Goal: Task Accomplishment & Management: Complete application form

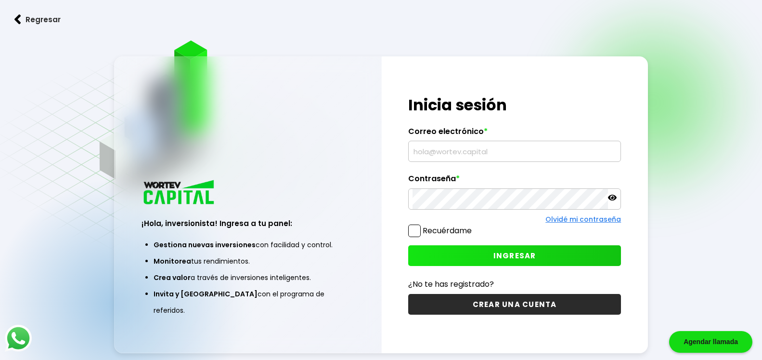
click at [511, 301] on button "CREAR UNA CUENTA" at bounding box center [514, 304] width 213 height 21
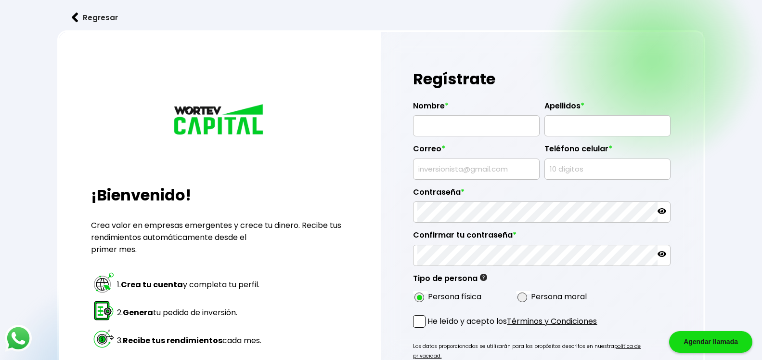
radio input "true"
click at [473, 131] on input "text" at bounding box center [475, 126] width 117 height 20
type input "[PERSON_NAME]"
click at [567, 121] on input "text" at bounding box center [607, 126] width 117 height 20
type input "[PERSON_NAME]"
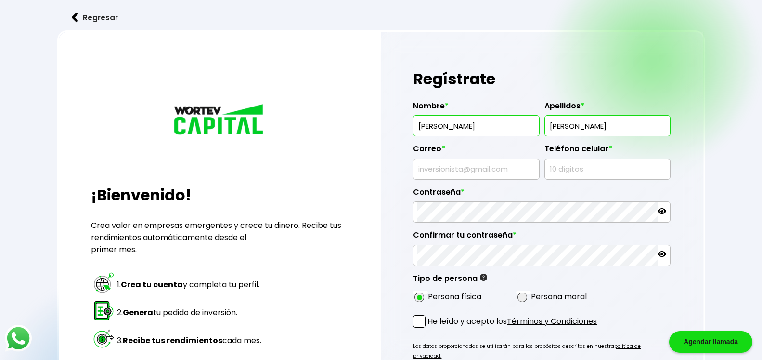
click at [478, 172] on input "text" at bounding box center [475, 169] width 117 height 20
type input "[EMAIL_ADDRESS][DOMAIN_NAME]"
click at [559, 169] on input "text" at bounding box center [607, 169] width 117 height 20
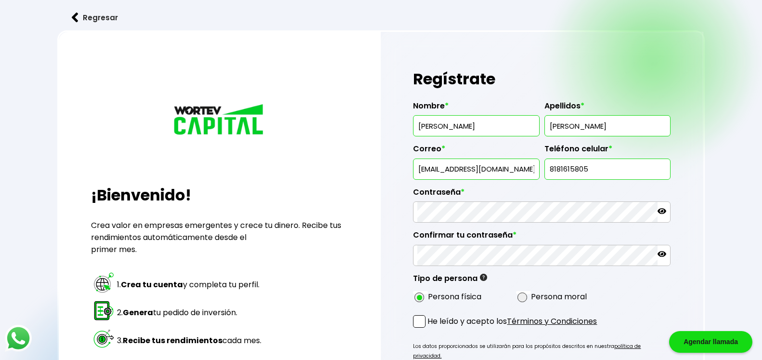
type input "8181615805"
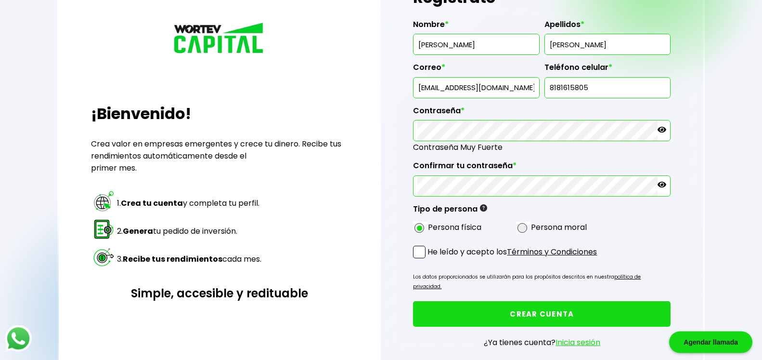
scroll to position [98, 0]
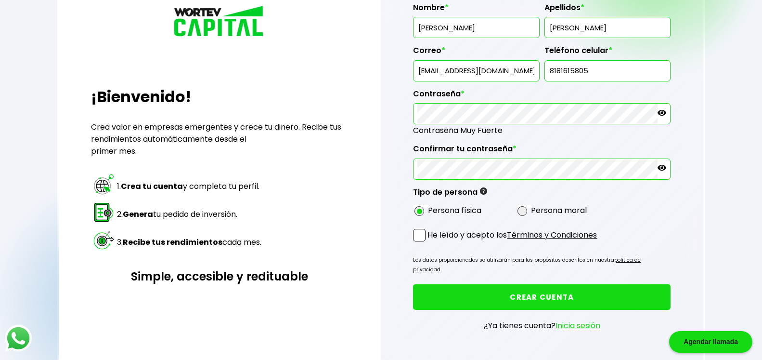
click at [421, 236] on span at bounding box center [419, 235] width 13 height 13
click at [429, 242] on input "He leído y acepto los Términos y Condiciones" at bounding box center [429, 242] width 0 height 0
click at [421, 236] on span at bounding box center [419, 235] width 13 height 13
click at [429, 242] on input "He leído y acepto los Términos y Condiciones" at bounding box center [429, 242] width 0 height 0
click at [417, 234] on span at bounding box center [419, 235] width 13 height 13
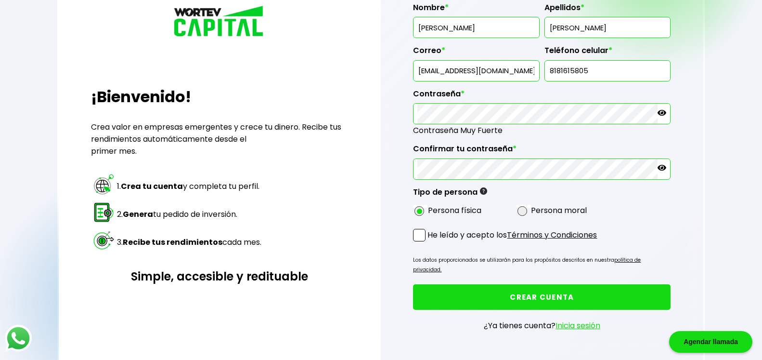
click at [429, 242] on input "He leído y acepto los Términos y Condiciones" at bounding box center [429, 242] width 0 height 0
click at [544, 285] on button "CREAR CUENTA" at bounding box center [542, 297] width 258 height 26
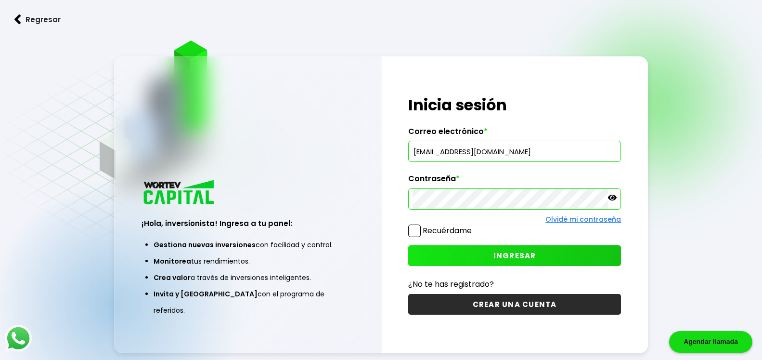
click at [416, 231] on span at bounding box center [414, 230] width 13 height 13
click at [474, 226] on input "Recuérdame" at bounding box center [474, 226] width 0 height 0
click at [509, 251] on span "INGRESAR" at bounding box center [514, 255] width 43 height 10
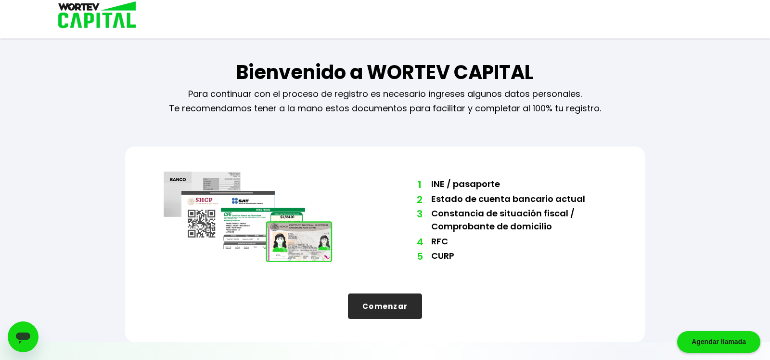
click at [403, 301] on button "Comenzar" at bounding box center [385, 306] width 74 height 26
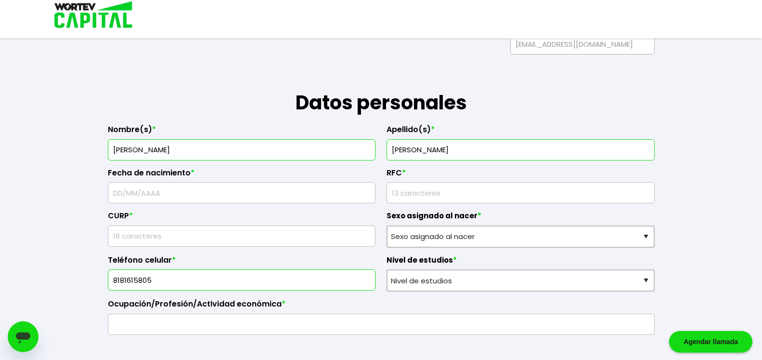
scroll to position [98, 0]
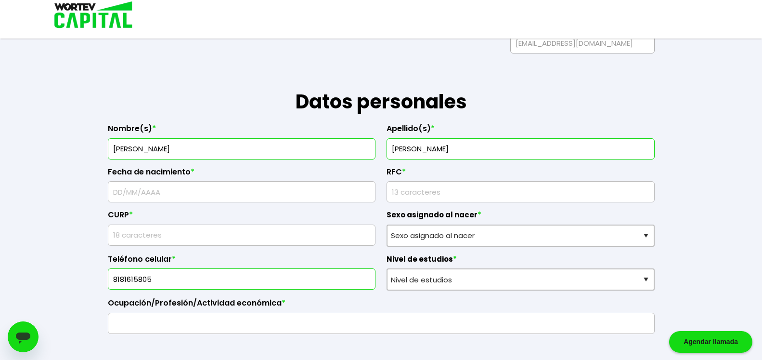
click at [302, 193] on input "text" at bounding box center [241, 191] width 259 height 20
type input "[DATE]"
click at [429, 194] on input "rfc" at bounding box center [520, 191] width 259 height 20
type input "TAAA6012054T6"
click at [277, 236] on input "text" at bounding box center [241, 235] width 259 height 20
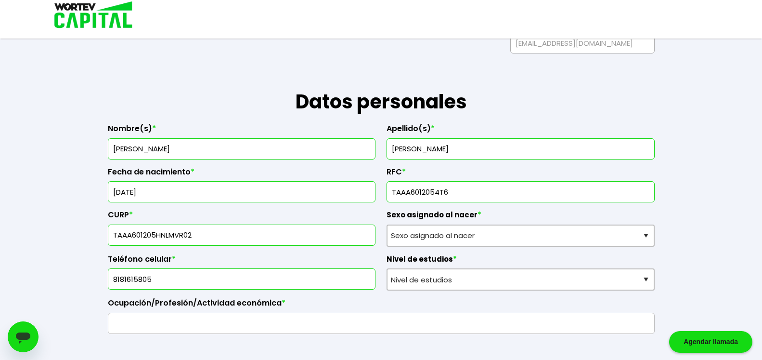
type input "TAAA601205HNLMVR02"
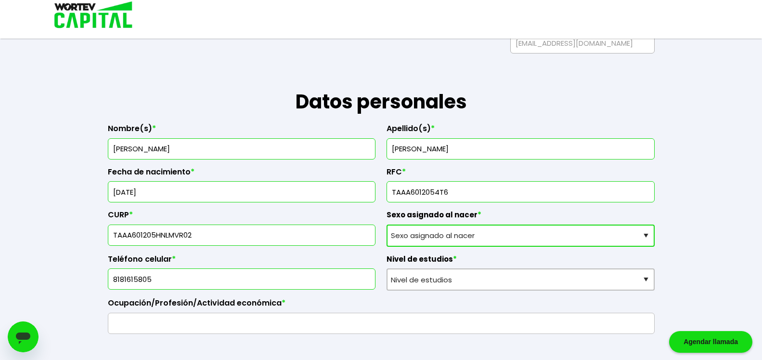
click at [386, 224] on select "Sexo asignado al nacer Hombre Mujer Prefiero no contestar" at bounding box center [520, 235] width 268 height 22
select select "Hombre"
click option "Hombre" at bounding box center [0, 0] width 0 height 0
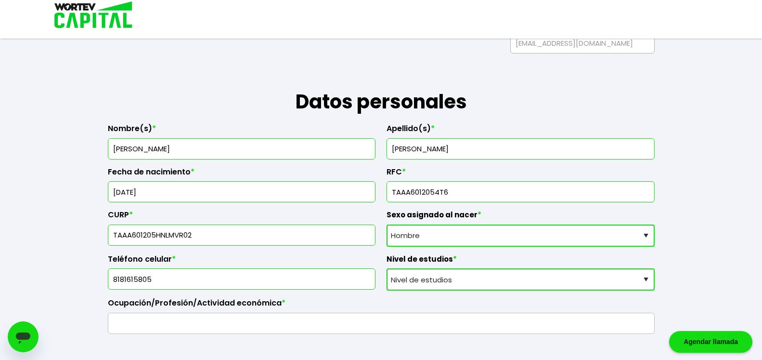
click at [386, 268] on select "Nivel de estudios Primaria Secundaria Bachillerato Licenciatura Posgrado" at bounding box center [520, 279] width 268 height 22
select select "Posgrado"
click option "Posgrado" at bounding box center [0, 0] width 0 height 0
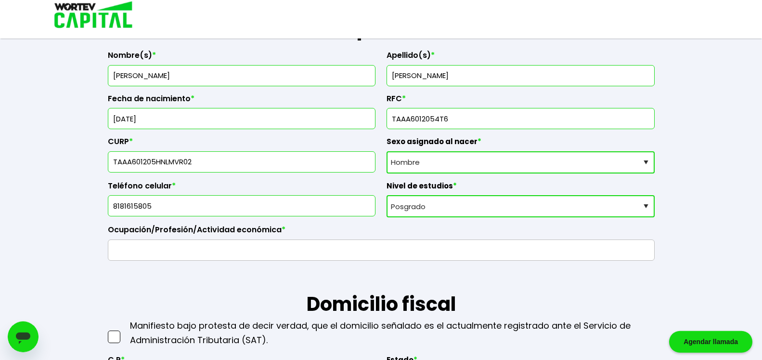
scroll to position [196, 0]
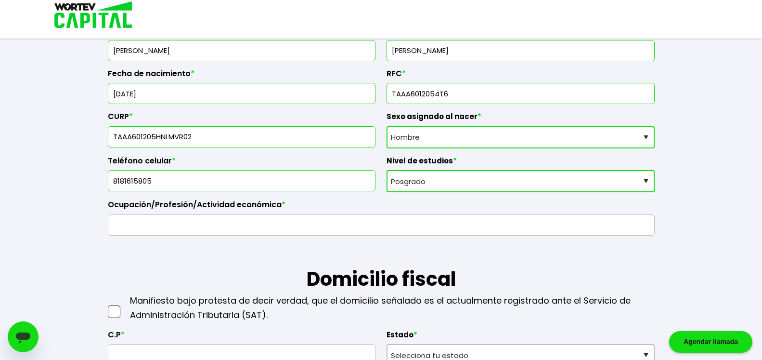
click at [250, 223] on input "text" at bounding box center [381, 225] width 538 height 20
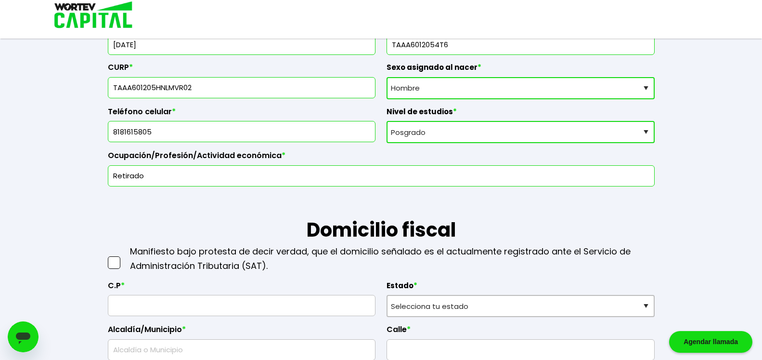
scroll to position [295, 0]
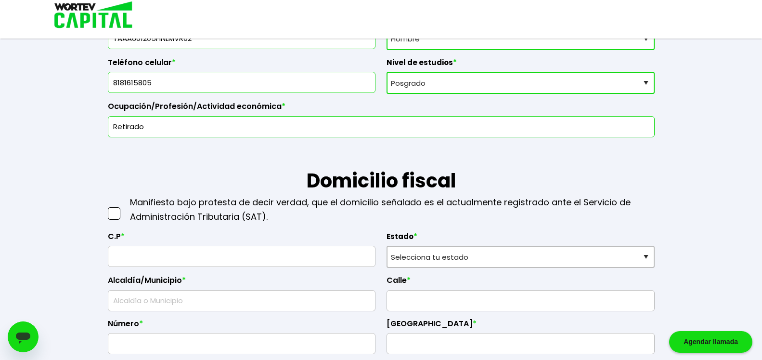
type input "Retirado"
click at [117, 215] on span at bounding box center [114, 213] width 13 height 13
click at [124, 208] on input "checkbox" at bounding box center [124, 208] width 0 height 0
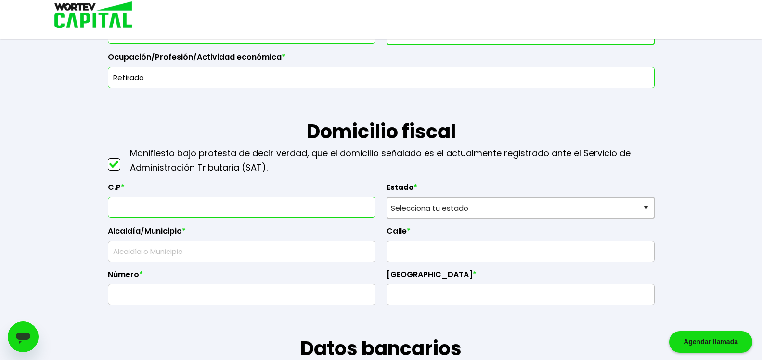
click at [250, 211] on input "text" at bounding box center [241, 207] width 259 height 20
type input "64630"
select select "NL"
type input "[GEOGRAPHIC_DATA]"
type input "Colinas de San [PERSON_NAME]"
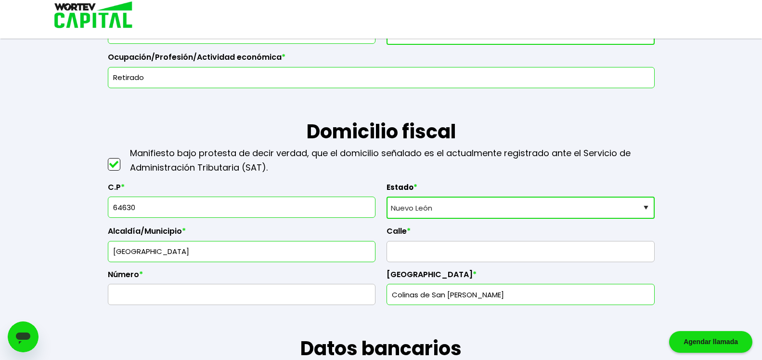
type input "64630"
click at [417, 250] on input "text" at bounding box center [520, 251] width 259 height 20
type input "[PERSON_NAME]"
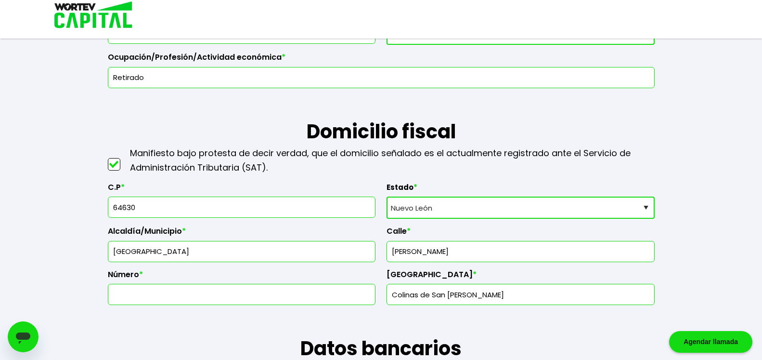
click at [296, 295] on input "text" at bounding box center [241, 294] width 259 height 20
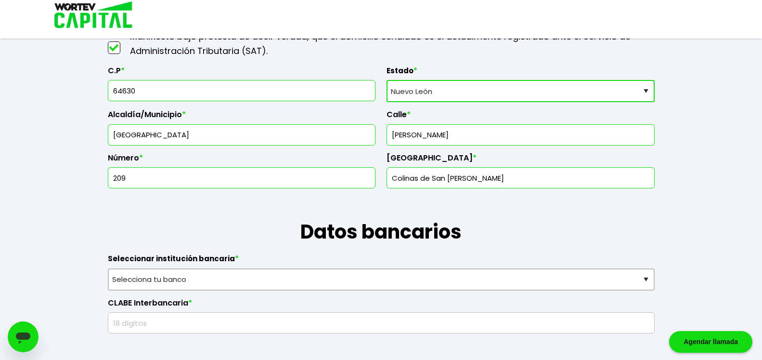
scroll to position [491, 0]
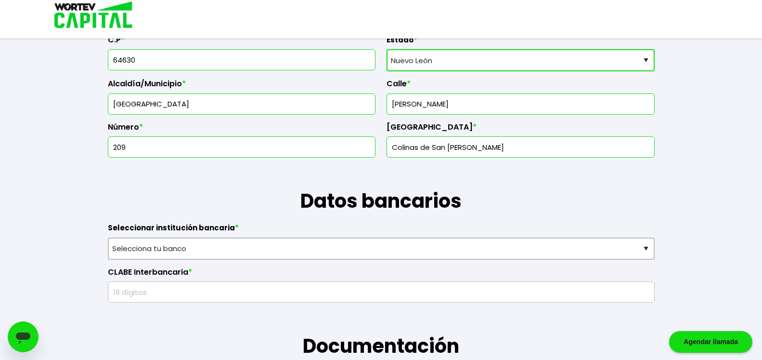
type input "209"
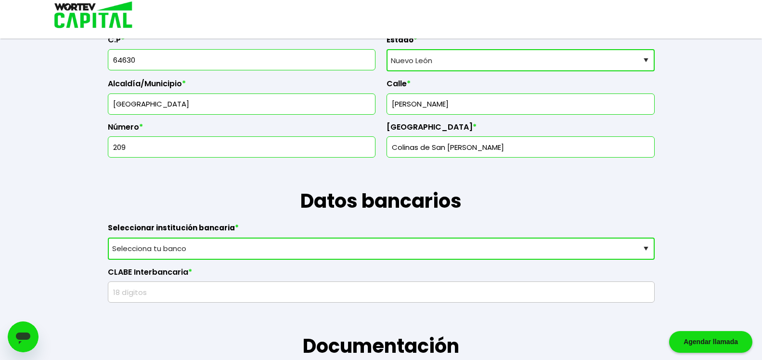
click at [108, 237] on select "Selecciona tu banco ABC Capital Actinver Afirme Albo ASP Banamex Banbajio Banco…" at bounding box center [381, 248] width 547 height 22
select select "Santander"
click option "Santander" at bounding box center [0, 0] width 0 height 0
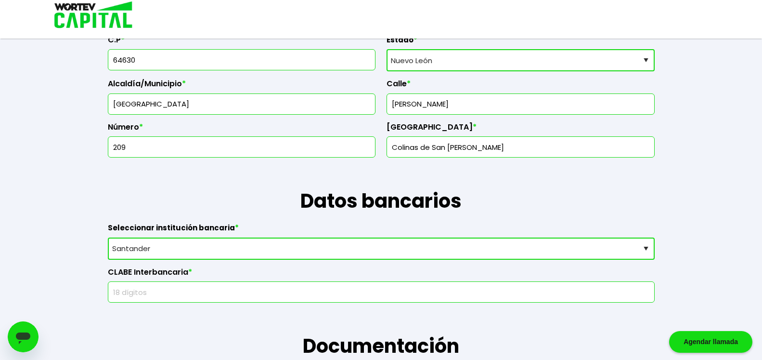
click at [293, 289] on input "text" at bounding box center [381, 292] width 538 height 20
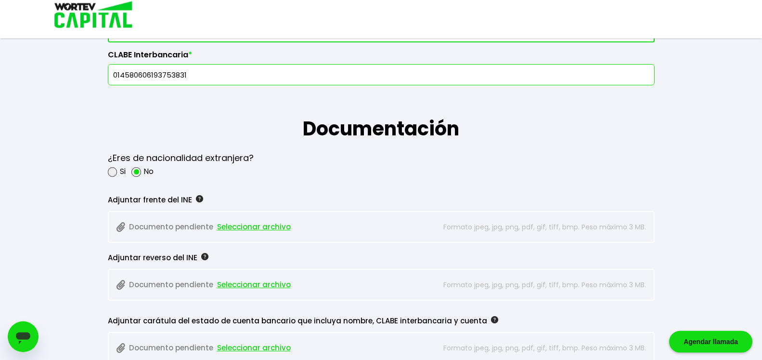
scroll to position [736, 0]
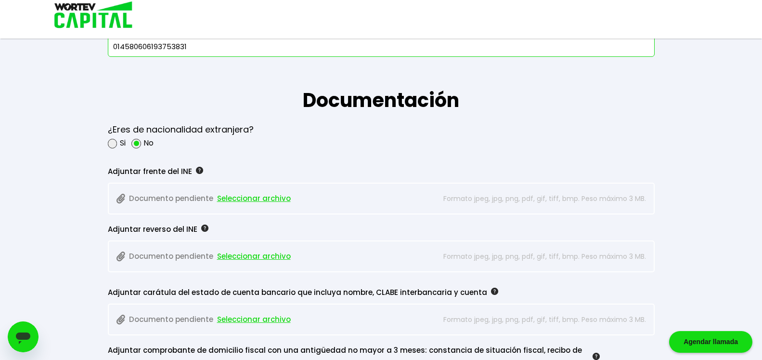
type input "014580606193753831"
click at [259, 200] on span "Seleccionar archivo" at bounding box center [254, 198] width 74 height 14
click at [262, 256] on span "Seleccionar archivo" at bounding box center [254, 256] width 74 height 14
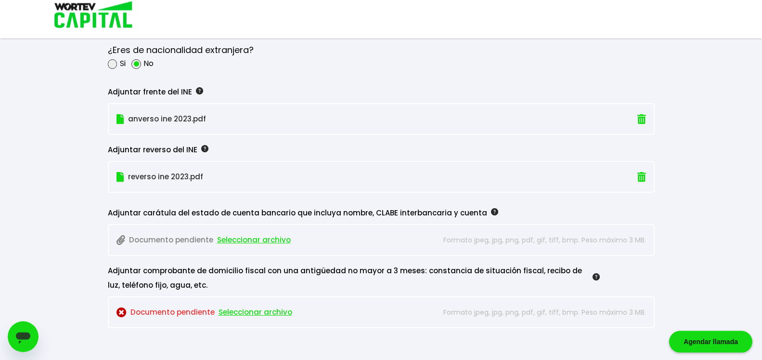
scroll to position [835, 0]
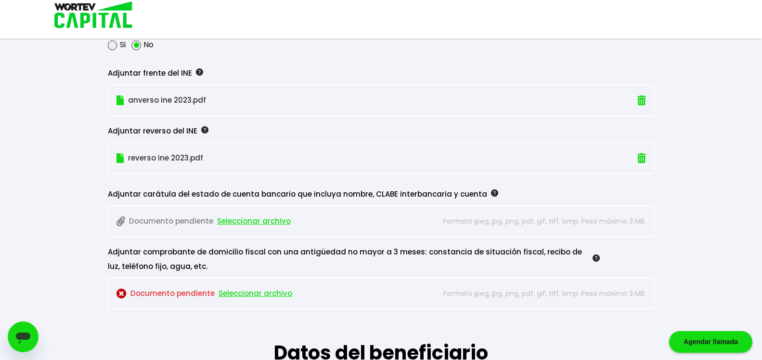
click at [278, 221] on span "Seleccionar archivo" at bounding box center [254, 221] width 74 height 14
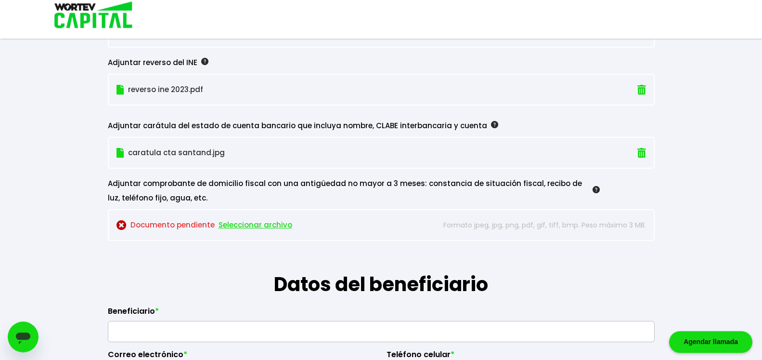
scroll to position [933, 0]
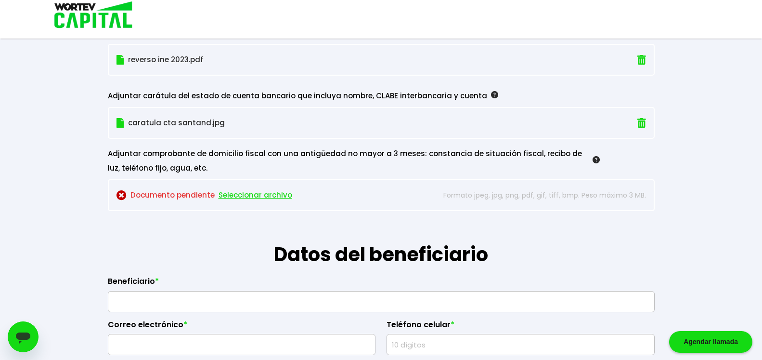
click at [255, 196] on span "Seleccionar archivo" at bounding box center [256, 195] width 74 height 14
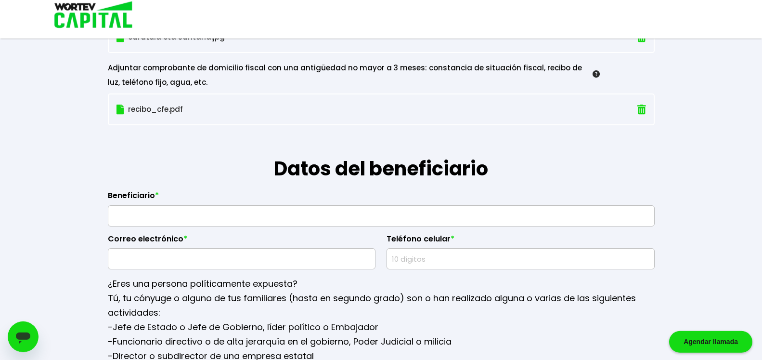
scroll to position [1031, 0]
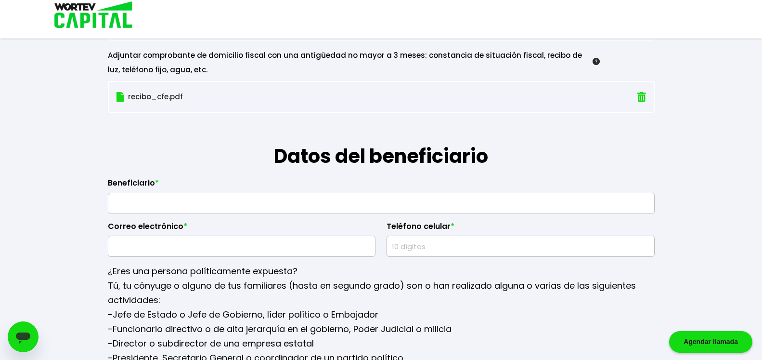
click at [382, 203] on input "text" at bounding box center [381, 203] width 538 height 20
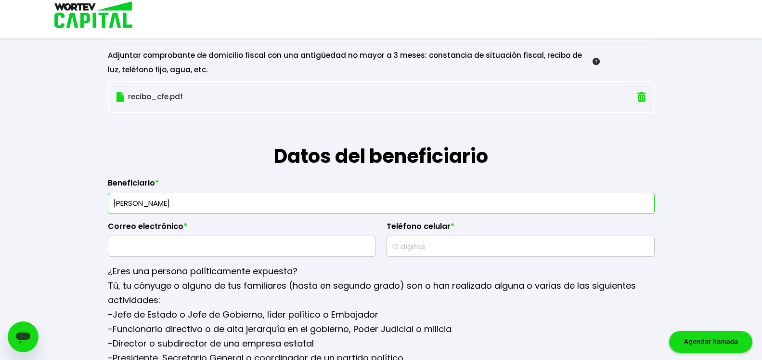
type input "[PERSON_NAME]"
click at [222, 243] on input "text" at bounding box center [241, 246] width 259 height 20
paste input "data:image/png;base64,iVBORw0KGgoAAAANSUhEUgAAAEAAAABACAAAAACPAi4CAAACGElEQVRYw…"
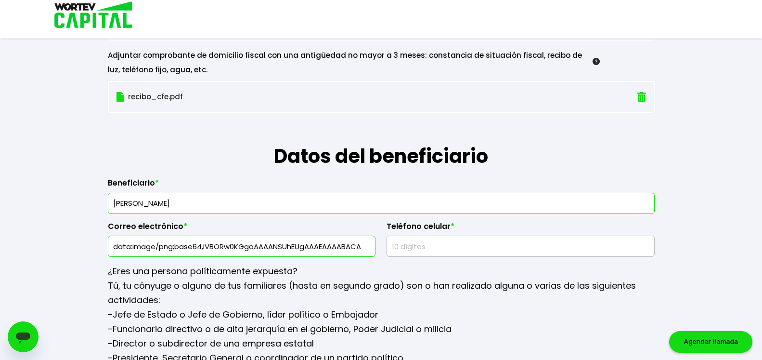
scroll to position [0, 0]
type input "d"
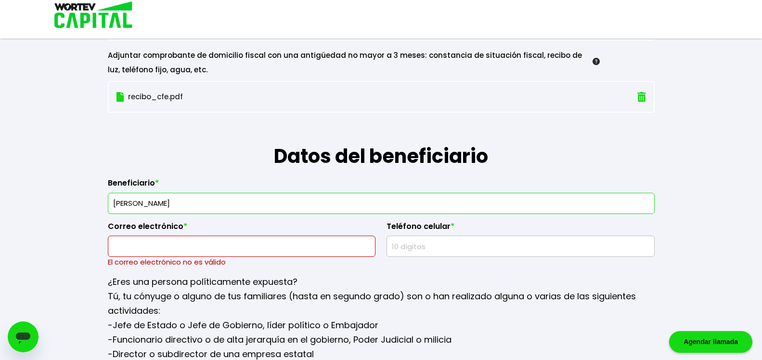
click at [239, 246] on input "text" at bounding box center [241, 246] width 259 height 20
paste input "[EMAIL_ADDRESS][DOMAIN_NAME]"
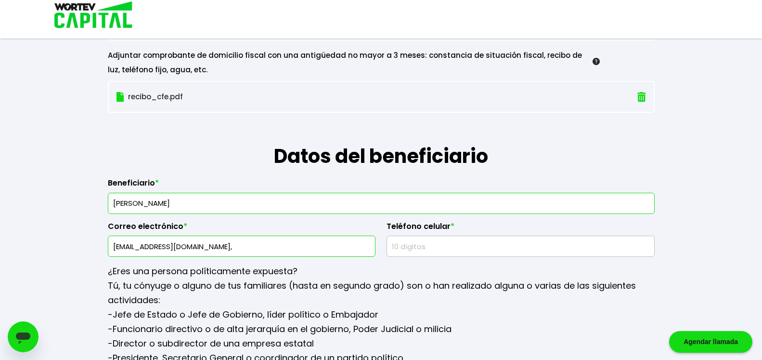
paste input "[EMAIL_ADDRESS][DOMAIN_NAME]"
type input "[EMAIL_ADDRESS][DOMAIN_NAME], [EMAIL_ADDRESS][DOMAIN_NAME]"
click at [427, 245] on input "text" at bounding box center [520, 246] width 259 height 20
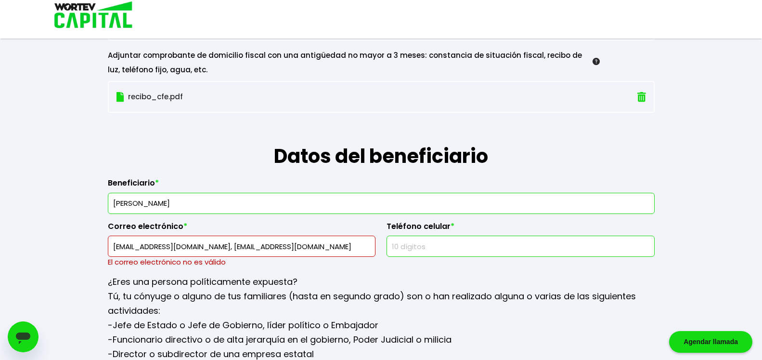
click at [427, 245] on input "text" at bounding box center [520, 246] width 259 height 20
type input "8110033609"
click at [212, 244] on input "[EMAIL_ADDRESS][DOMAIN_NAME], [EMAIL_ADDRESS][DOMAIN_NAME]" at bounding box center [241, 246] width 259 height 20
drag, startPoint x: 211, startPoint y: 245, endPoint x: 108, endPoint y: 248, distance: 102.6
click at [112, 248] on input "[EMAIL_ADDRESS][DOMAIN_NAME], [EMAIL_ADDRESS][DOMAIN_NAME]" at bounding box center [241, 246] width 259 height 20
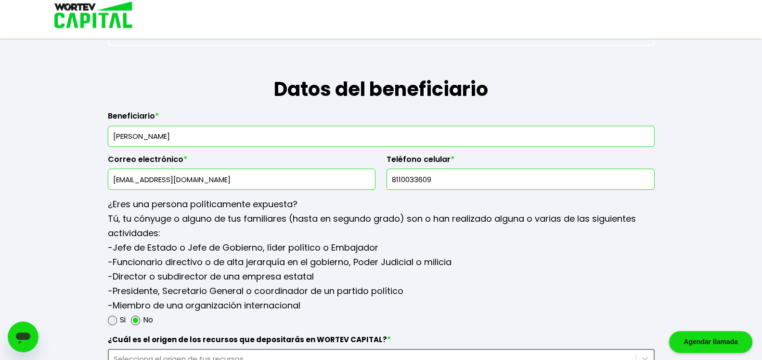
scroll to position [1178, 0]
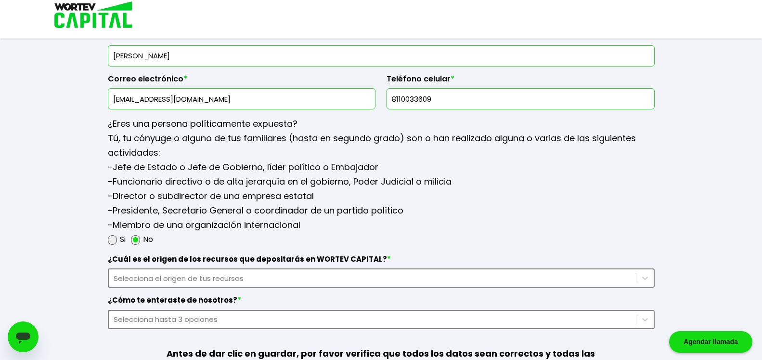
type input "[EMAIL_ADDRESS][DOMAIN_NAME]"
click at [283, 280] on div "Selecciona el origen de tus recursos" at bounding box center [381, 277] width 547 height 19
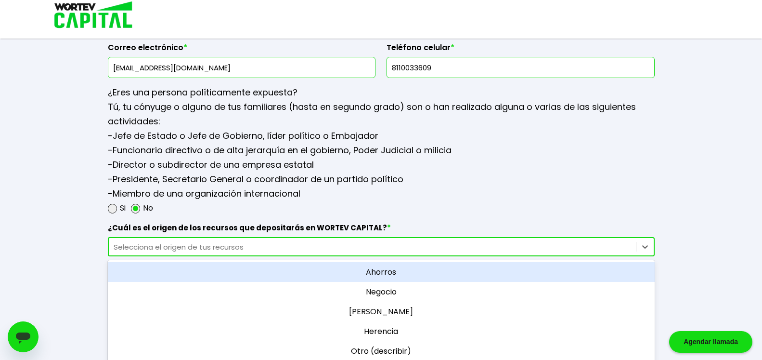
scroll to position [1216, 0]
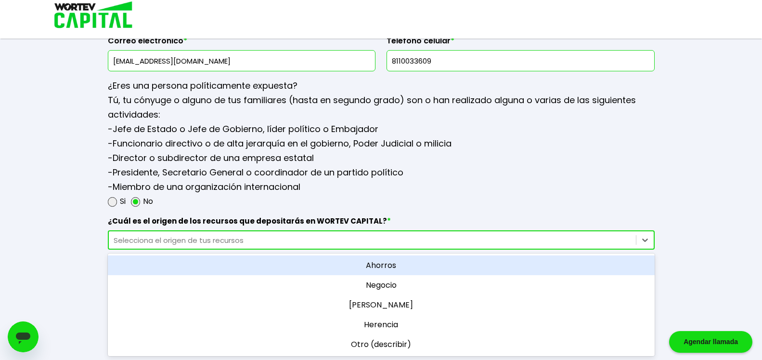
click at [367, 264] on div "Ahorros" at bounding box center [381, 265] width 547 height 20
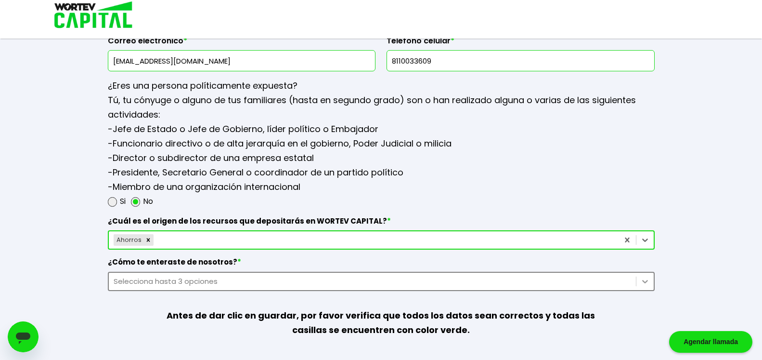
click at [644, 283] on div "Selecciona hasta 3 opciones" at bounding box center [381, 280] width 547 height 19
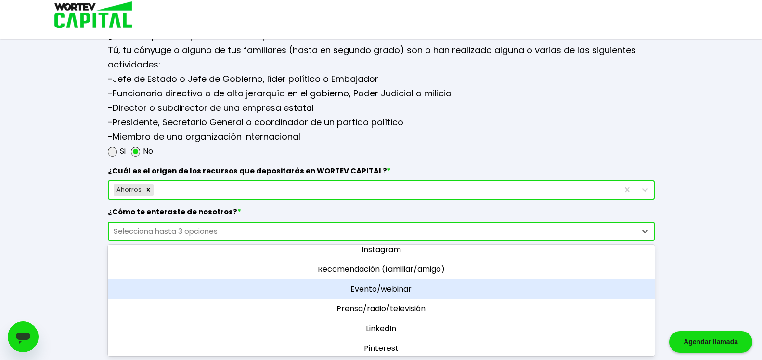
scroll to position [0, 0]
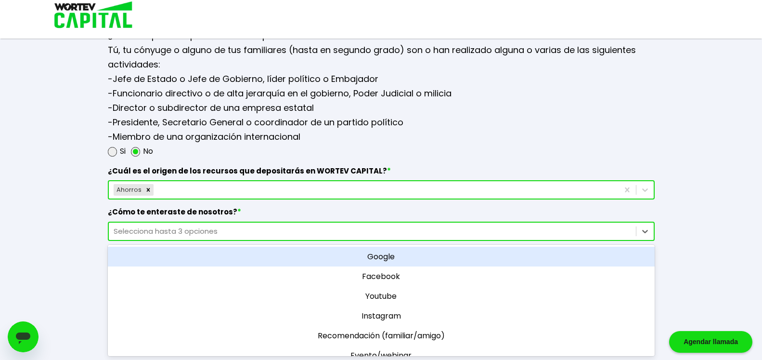
click at [436, 261] on div "Google" at bounding box center [381, 256] width 547 height 20
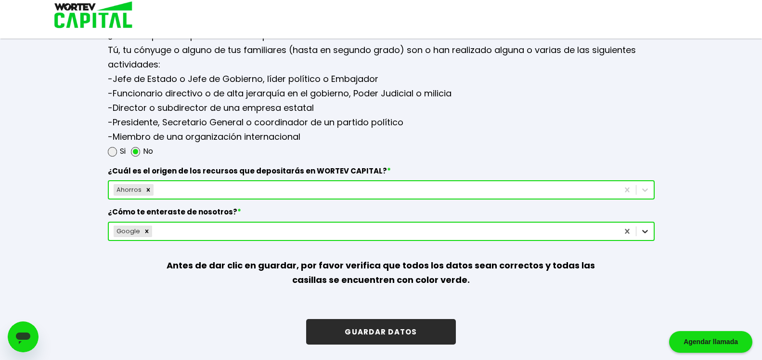
click at [646, 235] on icon at bounding box center [645, 231] width 10 height 10
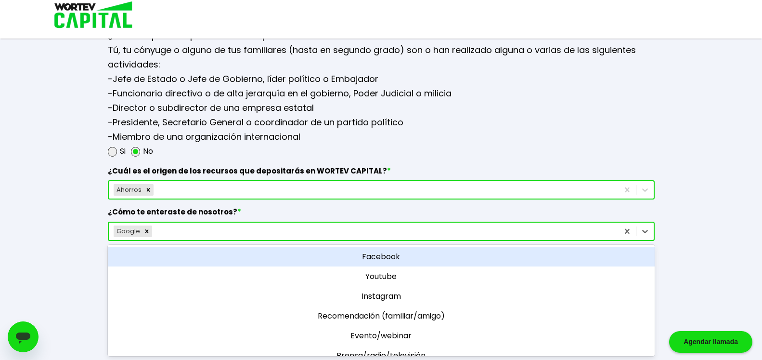
click at [498, 232] on div "Google" at bounding box center [364, 230] width 510 height 15
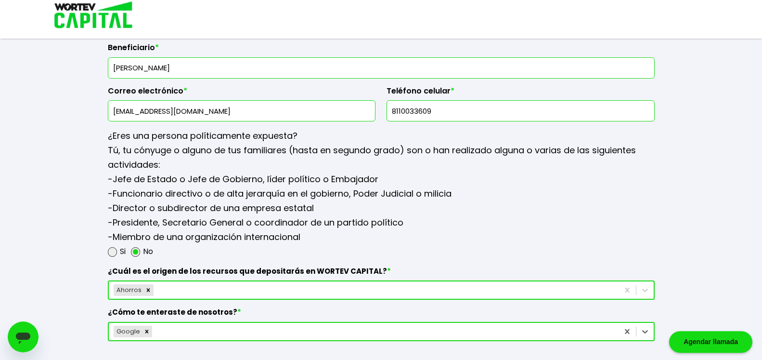
scroll to position [1266, 0]
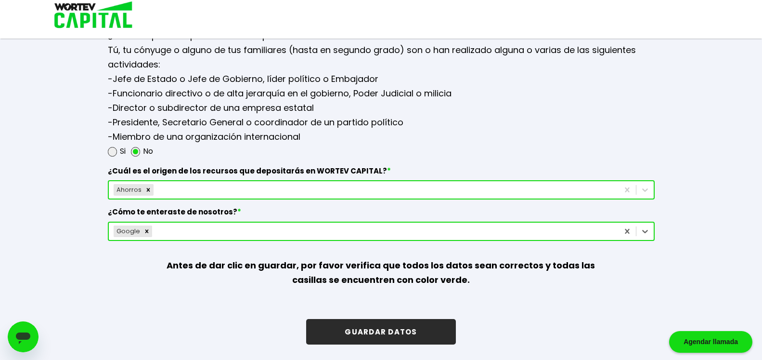
click at [410, 330] on button "GUARDAR DATOS" at bounding box center [380, 332] width 149 height 26
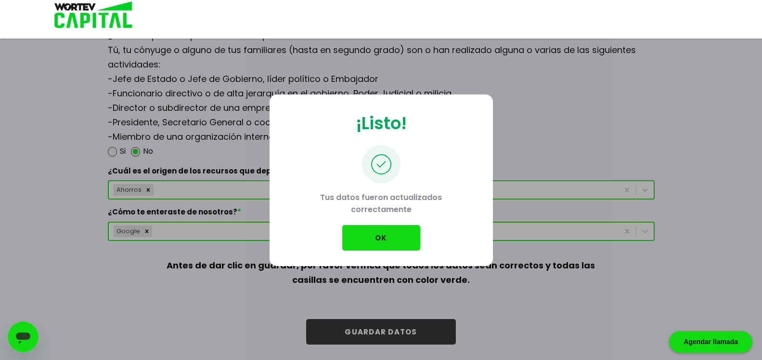
click at [394, 240] on button "OK" at bounding box center [381, 238] width 78 height 26
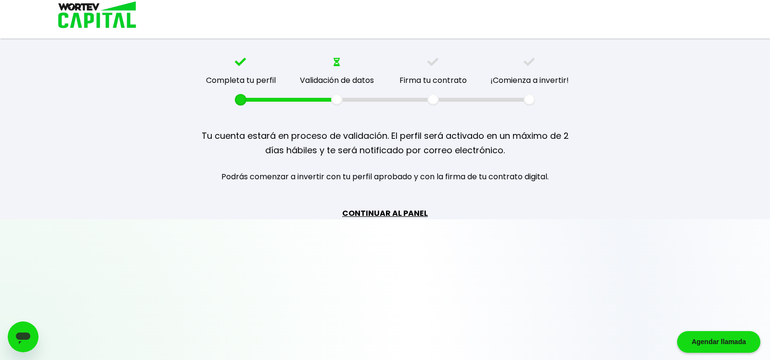
click at [389, 211] on link "CONTINUAR AL PANEL" at bounding box center [385, 213] width 86 height 12
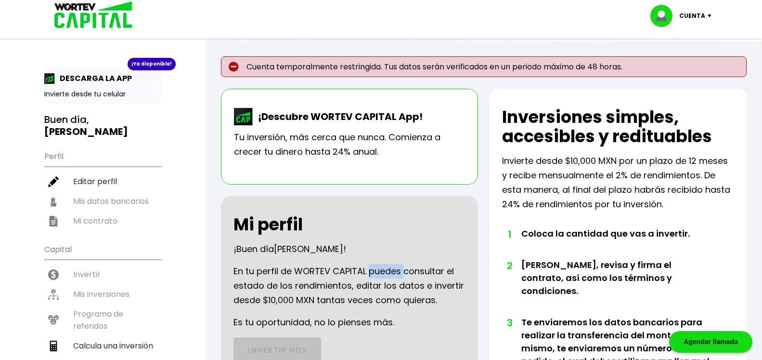
click at [711, 17] on img at bounding box center [711, 15] width 13 height 3
click at [688, 64] on li "Cerrar sesión" at bounding box center [682, 64] width 77 height 20
